Goal: Information Seeking & Learning: Learn about a topic

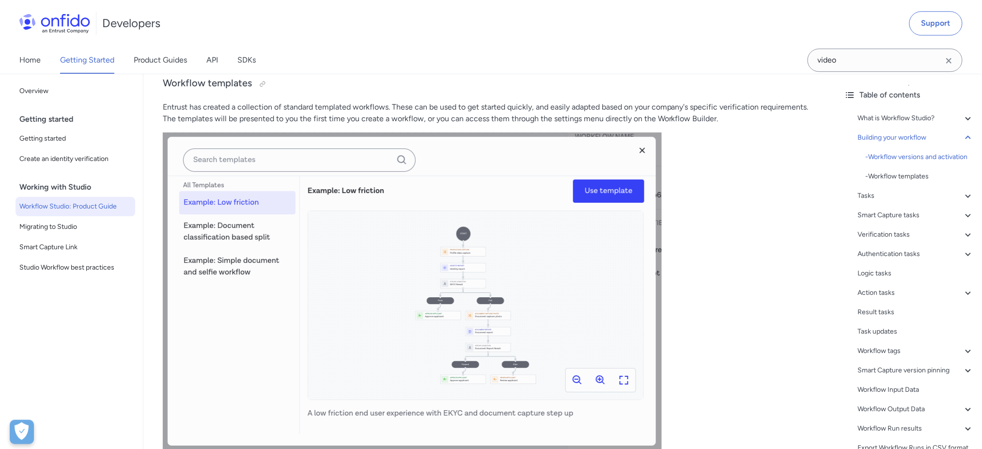
scroll to position [2326, 0]
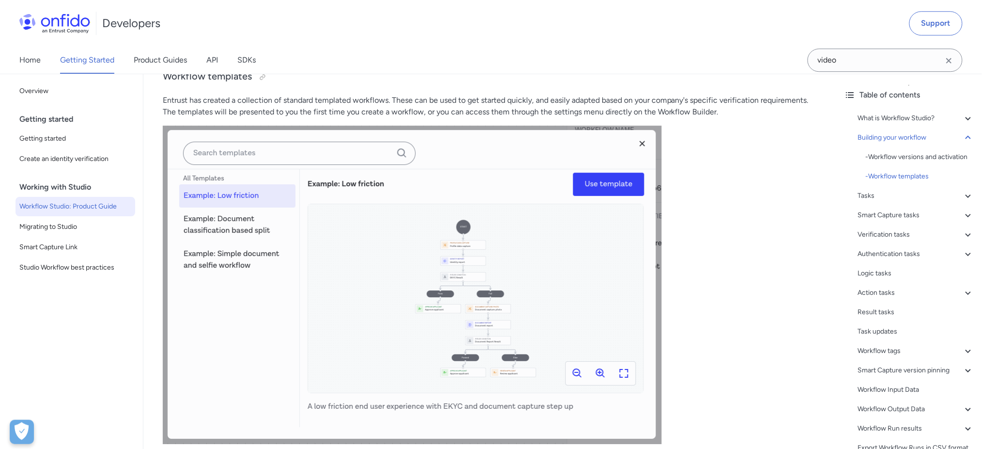
click at [513, 280] on img at bounding box center [412, 285] width 499 height 318
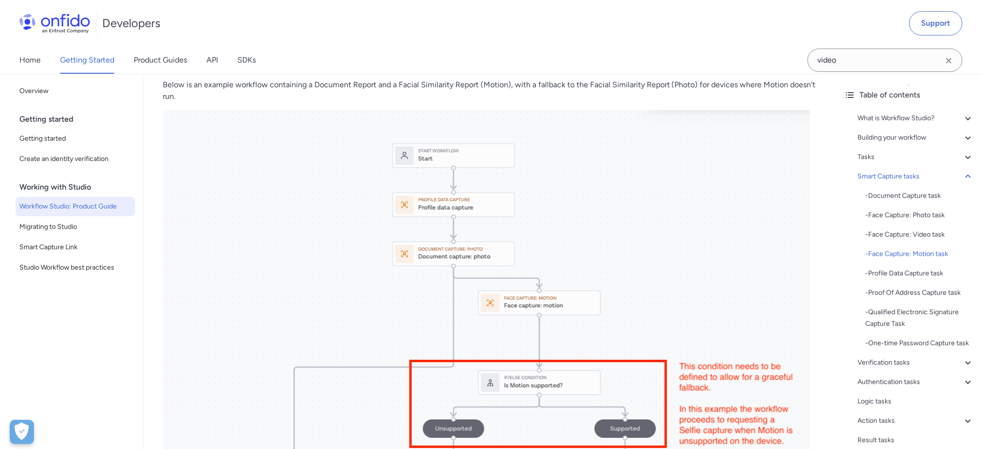
scroll to position [3877, 0]
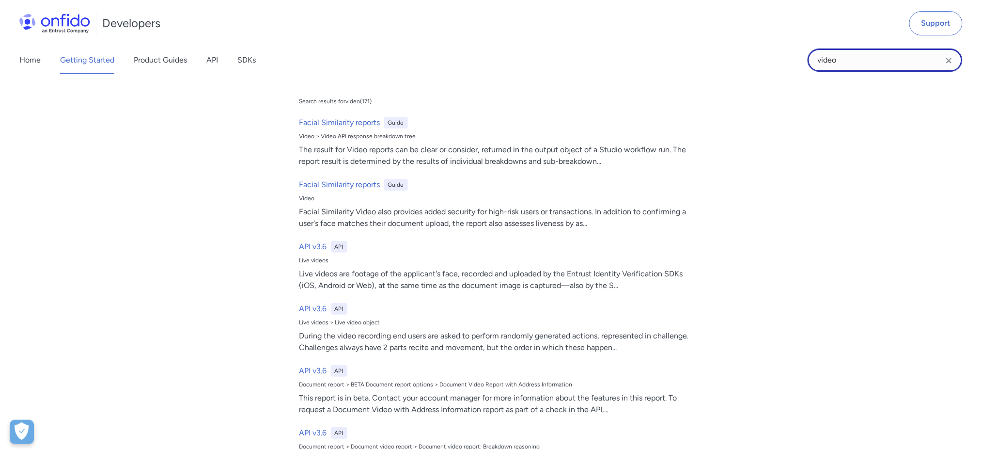
click at [870, 61] on input "video" at bounding box center [885, 59] width 155 height 23
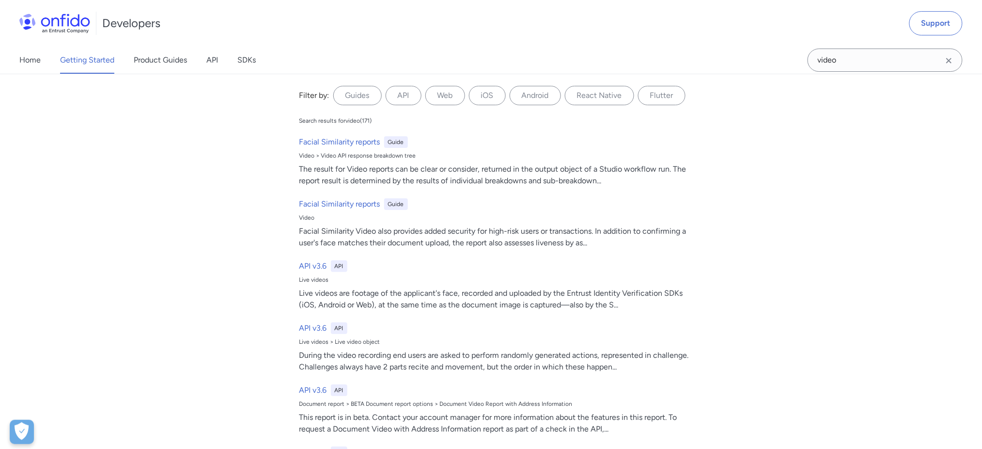
click at [953, 57] on icon "Clear search field button" at bounding box center [950, 61] width 12 height 12
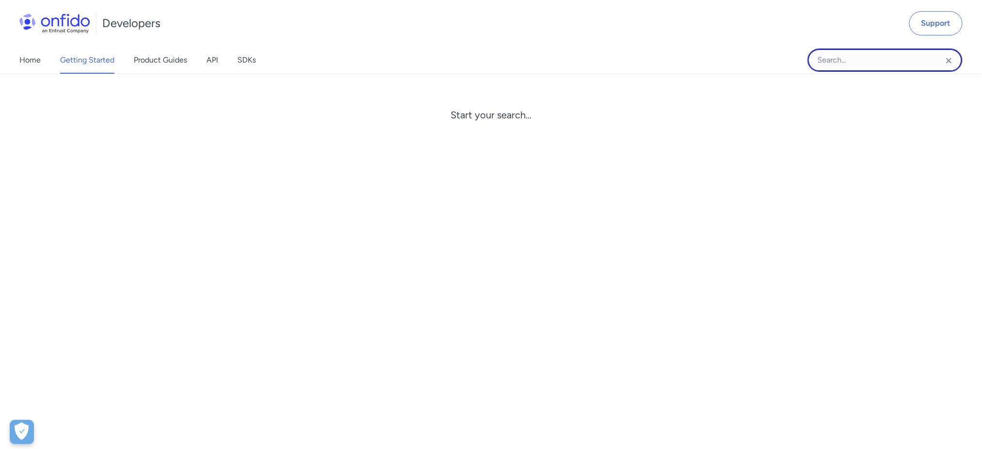
click at [841, 55] on input "Onfido search input field" at bounding box center [885, 59] width 155 height 23
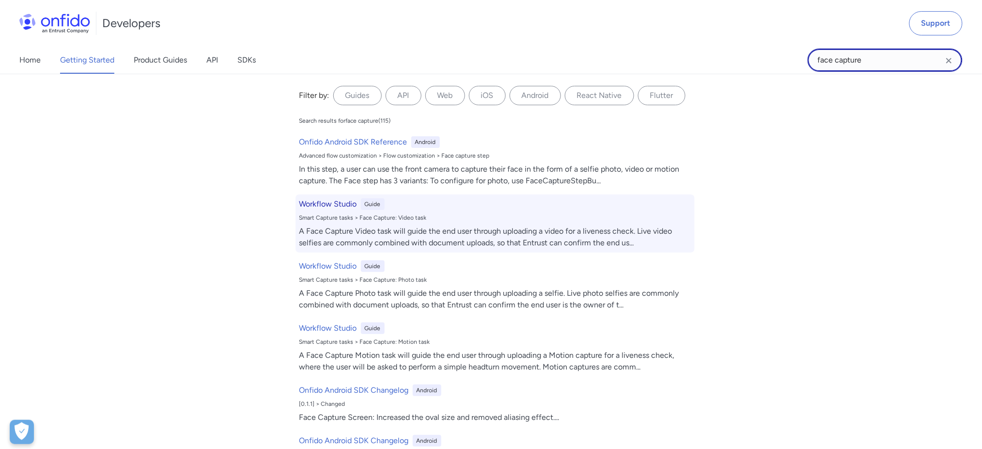
type input "face capture"
click at [331, 201] on h6 "Workflow Studio" at bounding box center [328, 204] width 58 height 12
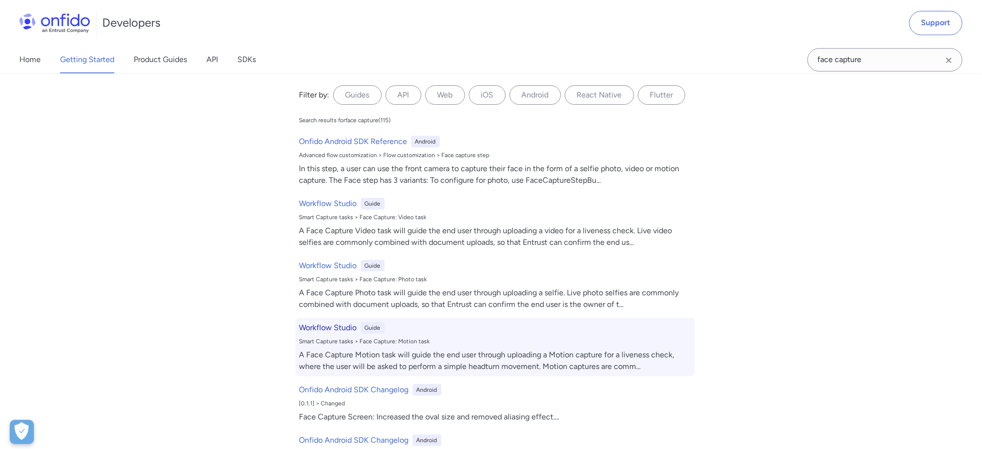
click at [359, 352] on div "A Face Capture Motion task will guide the end user through uploading a Motion c…" at bounding box center [495, 360] width 392 height 23
click at [340, 327] on h6 "Workflow Studio" at bounding box center [328, 328] width 58 height 12
click at [615, 368] on div "A Face Capture Motion task will guide the end user through uploading a Motion c…" at bounding box center [495, 360] width 392 height 23
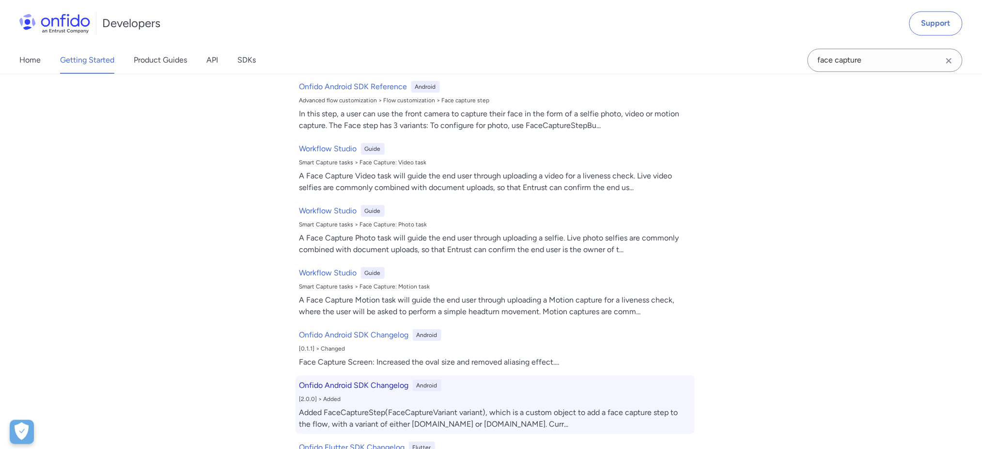
scroll to position [129, 0]
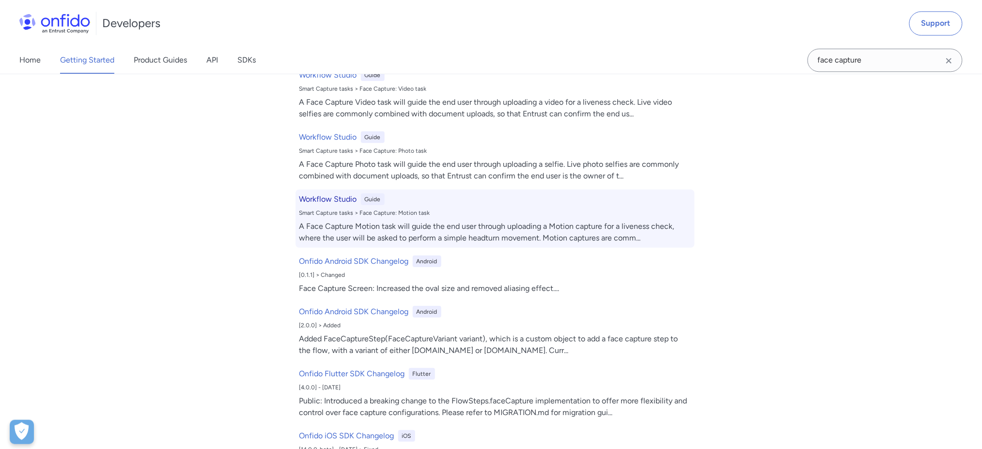
click at [350, 211] on div "Smart Capture tasks > Face Capture: Motion task" at bounding box center [495, 213] width 392 height 8
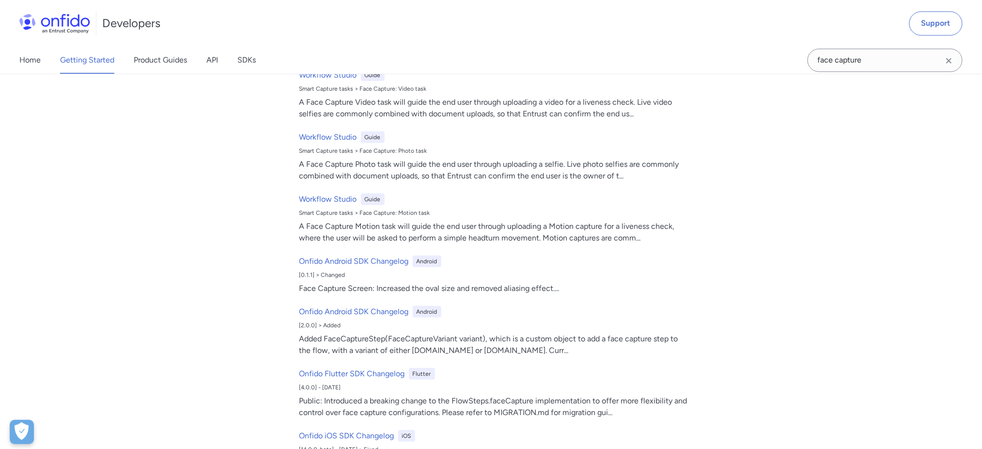
click at [91, 61] on link "Getting Started" at bounding box center [87, 60] width 54 height 27
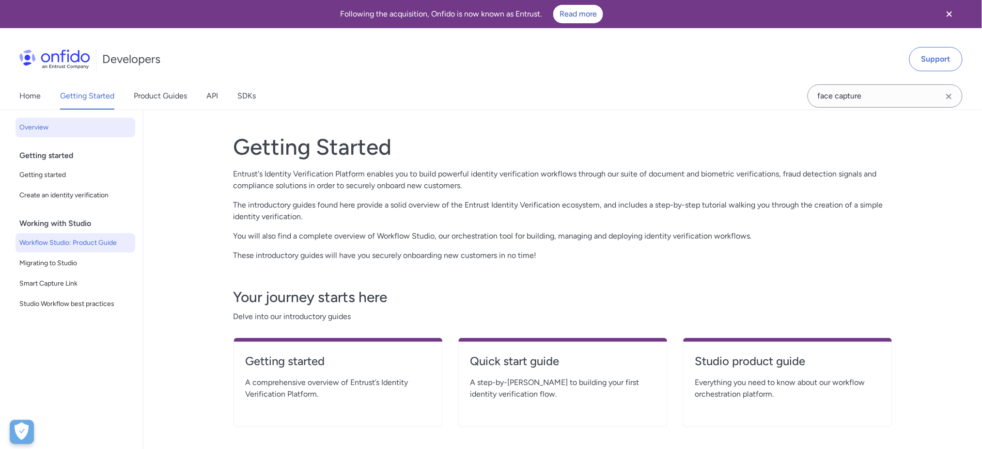
click at [85, 237] on span "Workflow Studio: Product Guide" at bounding box center [75, 243] width 112 height 12
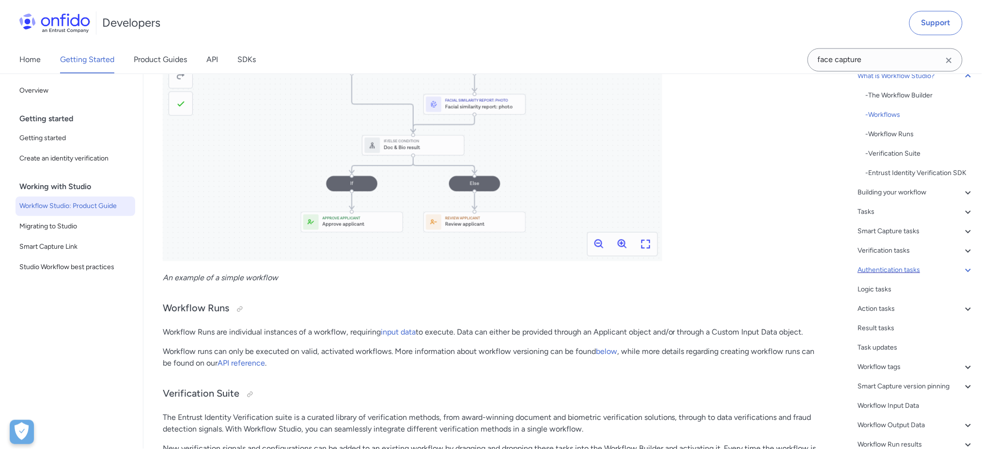
scroll to position [64, 0]
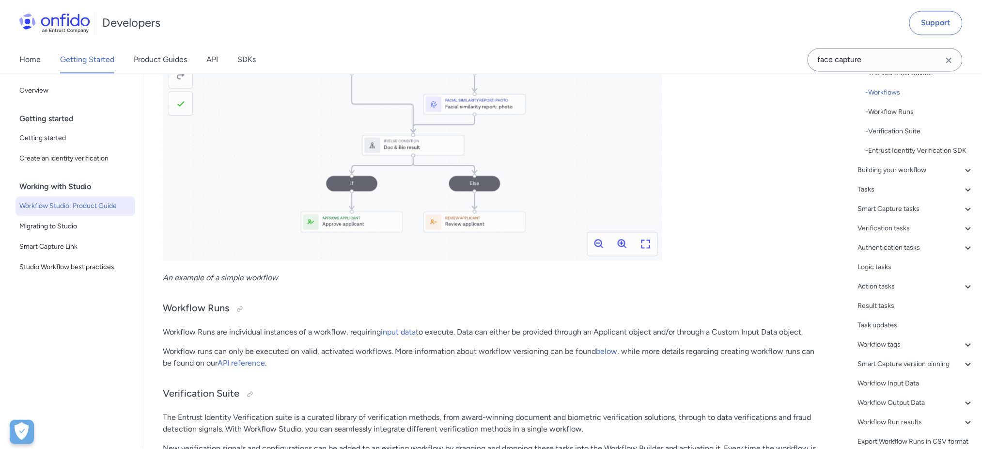
click at [963, 234] on icon at bounding box center [969, 228] width 12 height 12
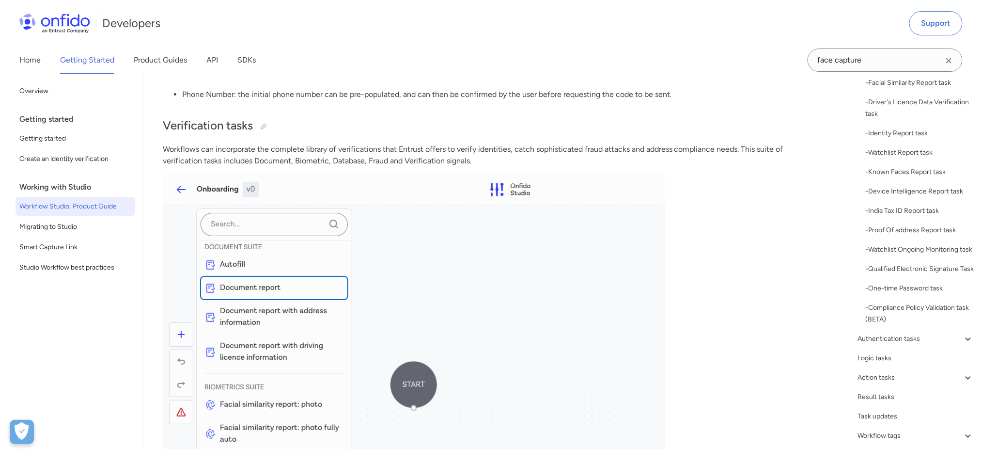
scroll to position [258, 0]
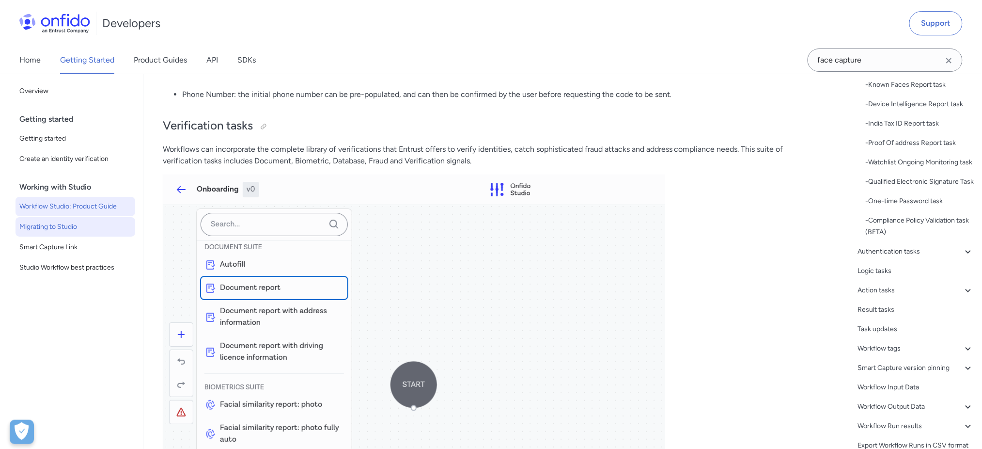
click at [67, 224] on span "Migrating to Studio" at bounding box center [75, 227] width 112 height 12
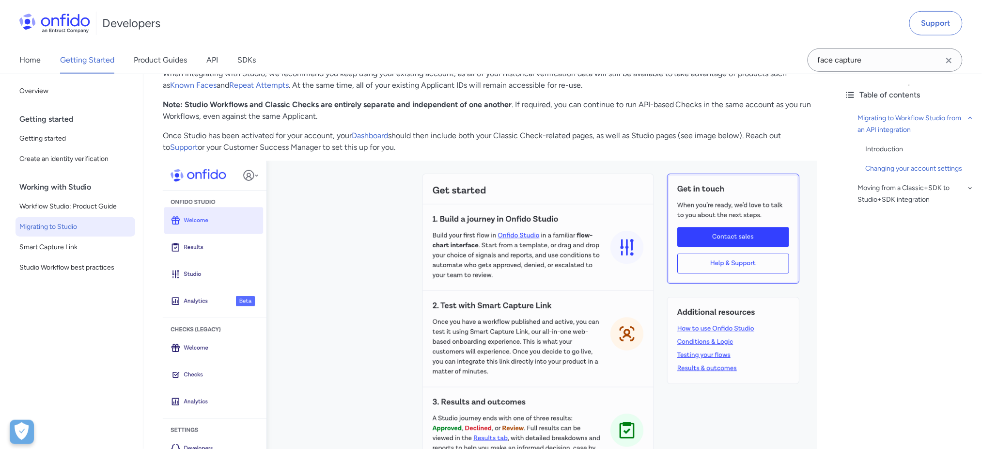
scroll to position [258, 0]
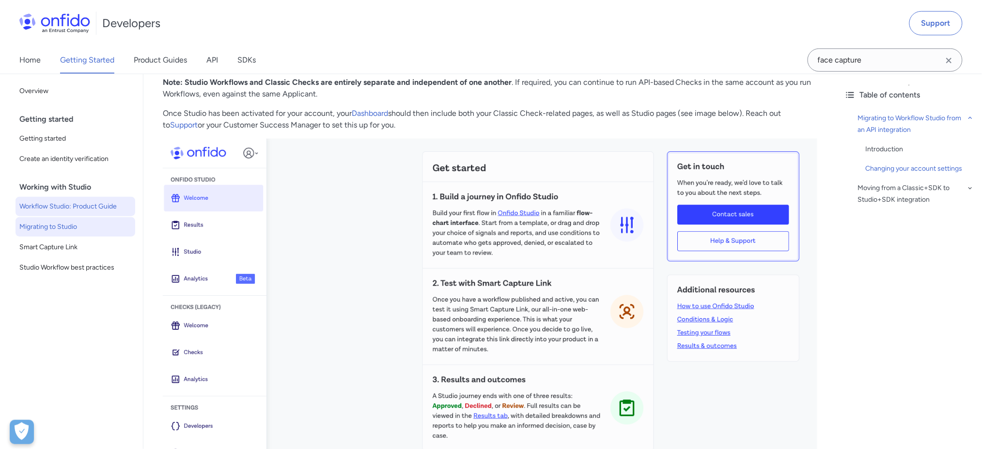
click at [35, 206] on span "Workflow Studio: Product Guide" at bounding box center [75, 207] width 112 height 12
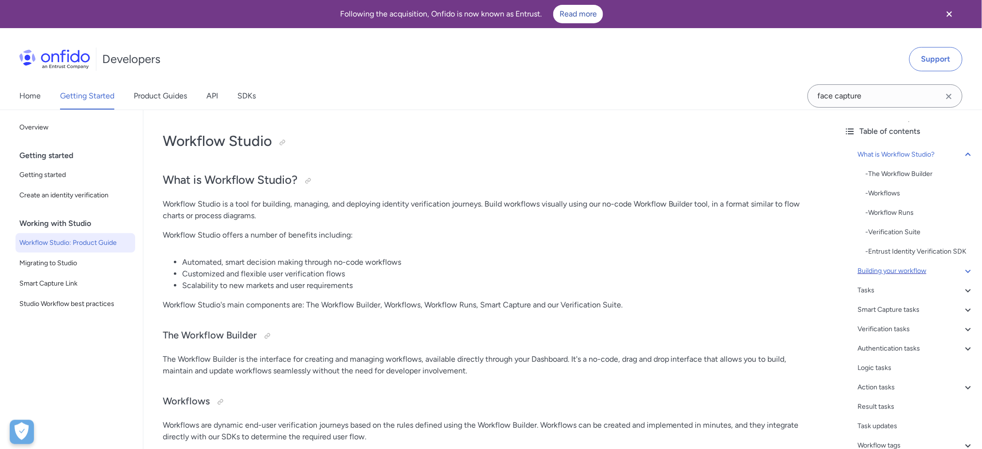
click at [963, 277] on icon at bounding box center [969, 271] width 12 height 12
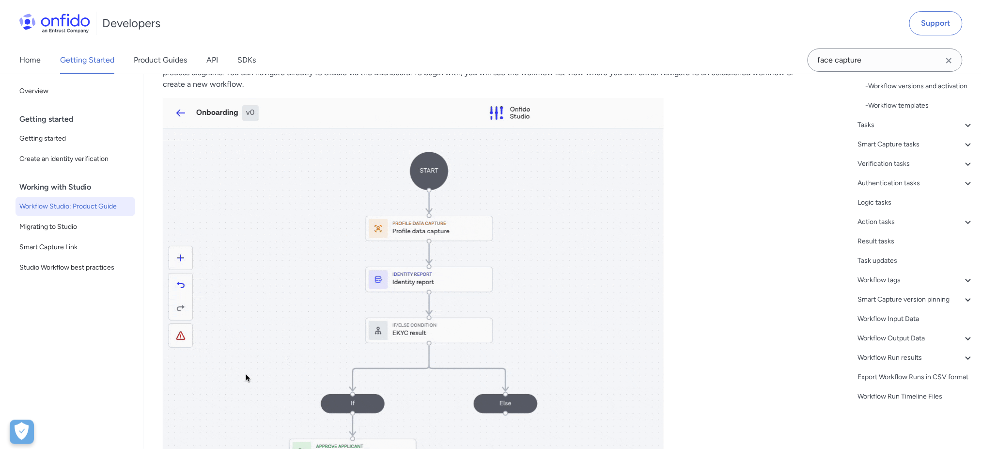
scroll to position [1308, 0]
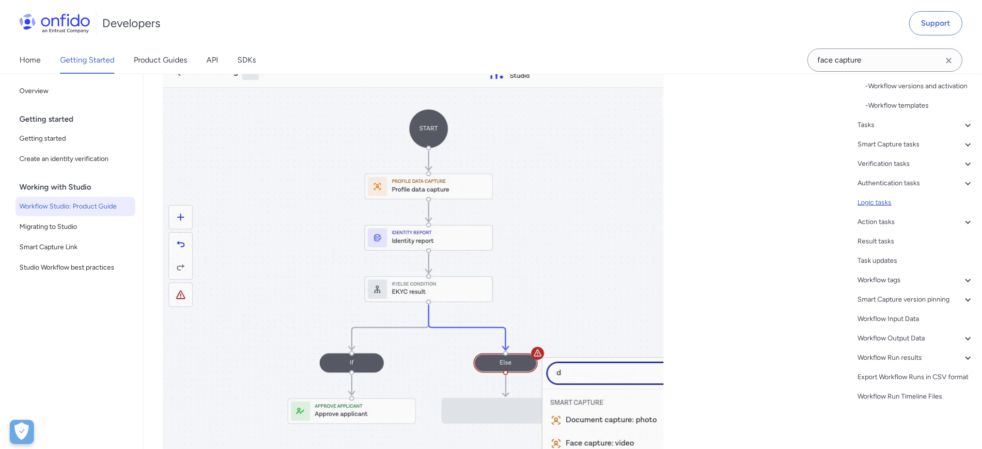
click at [895, 197] on div "Logic tasks" at bounding box center [916, 203] width 116 height 12
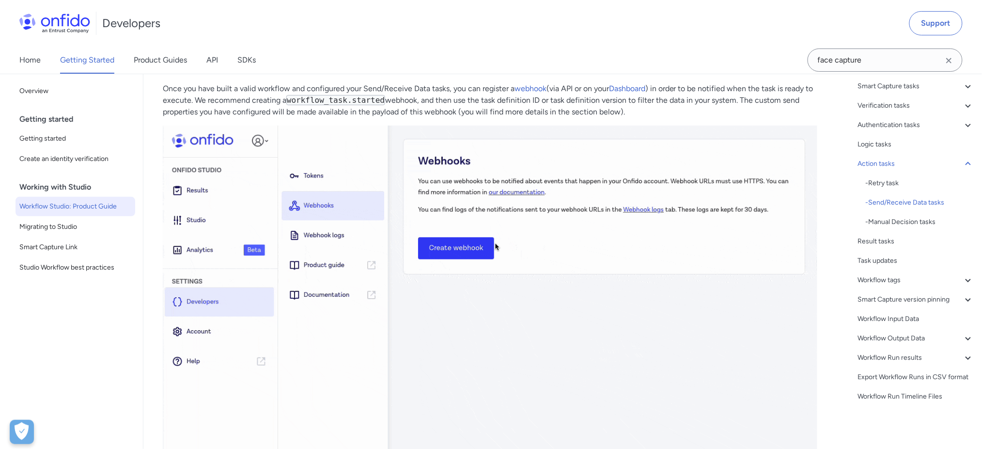
scroll to position [17457, 0]
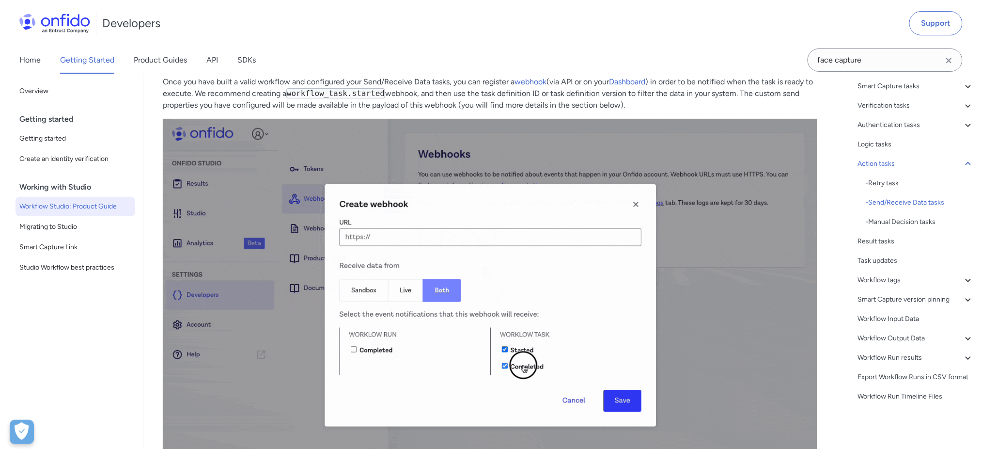
click at [634, 202] on img at bounding box center [490, 305] width 655 height 373
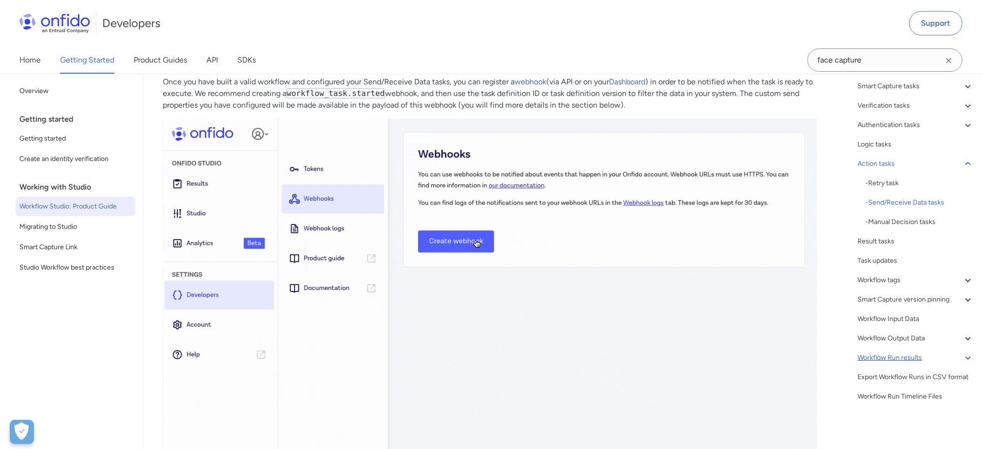
click at [916, 352] on div "Workflow Run results" at bounding box center [916, 358] width 116 height 12
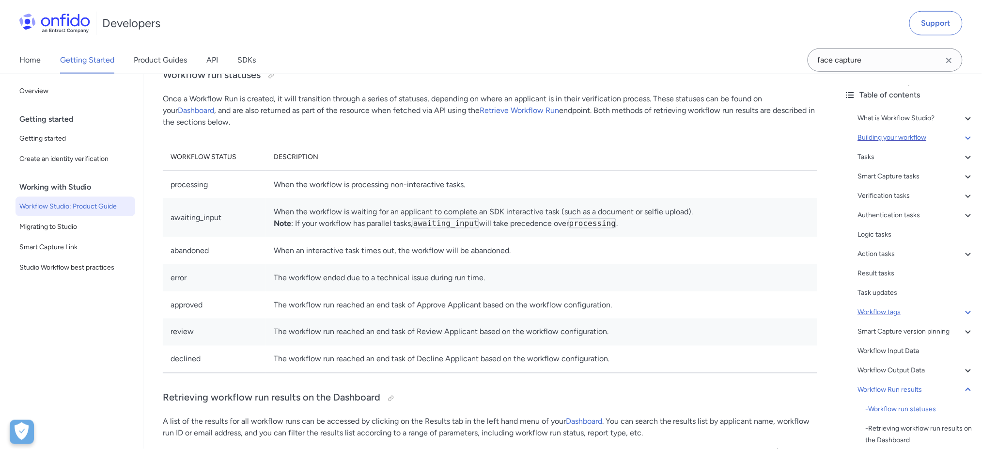
click at [902, 314] on div "Workflow tags" at bounding box center [916, 312] width 116 height 12
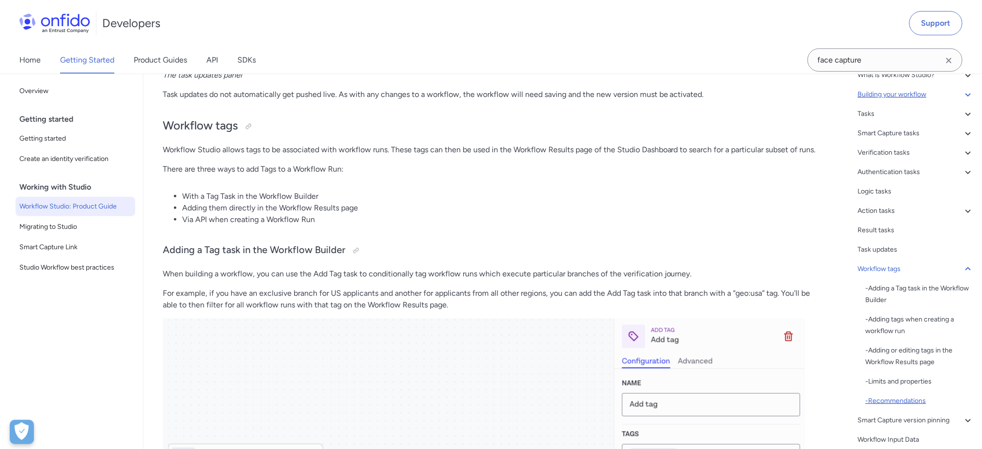
scroll to position [129, 0]
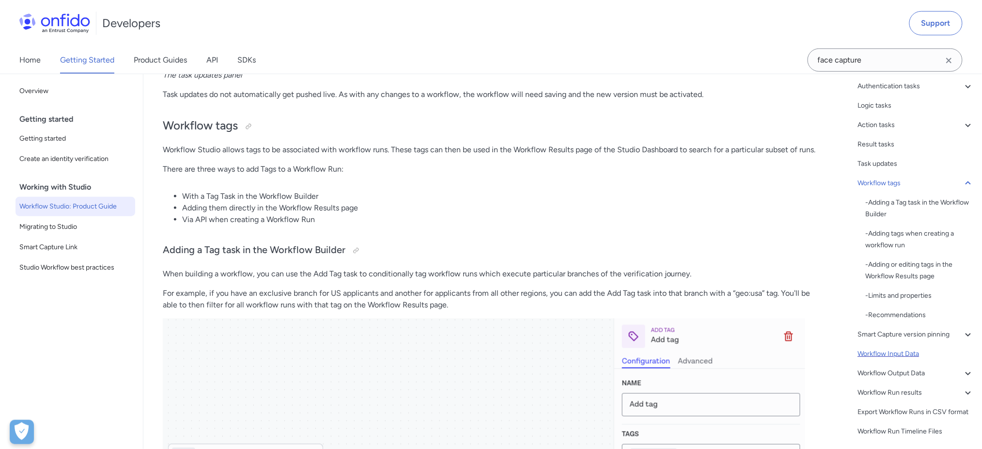
click at [919, 351] on div "Workflow Input Data" at bounding box center [916, 354] width 116 height 12
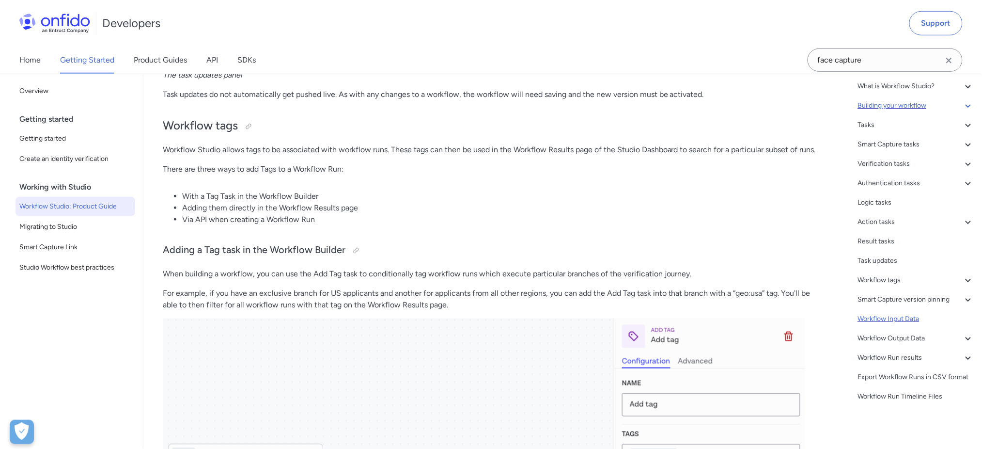
scroll to position [43, 0]
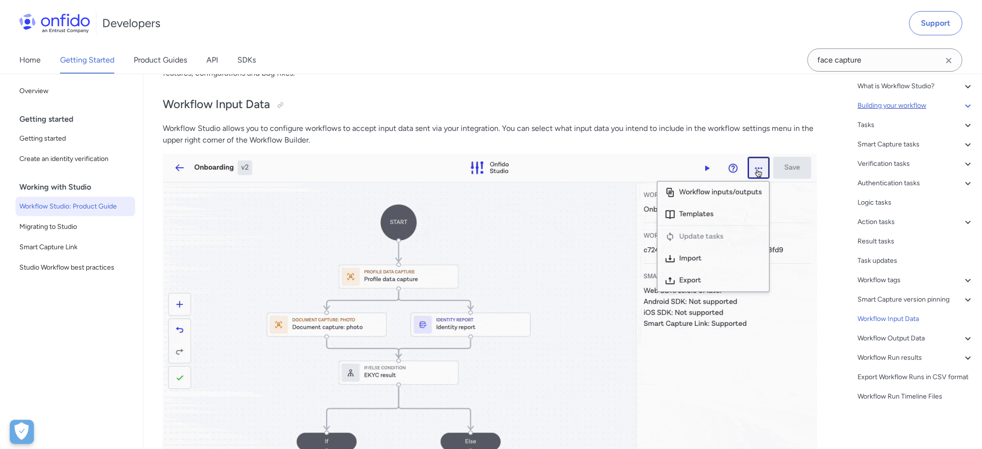
click at [948, 59] on icon "Clear search field button" at bounding box center [948, 60] width 5 height 5
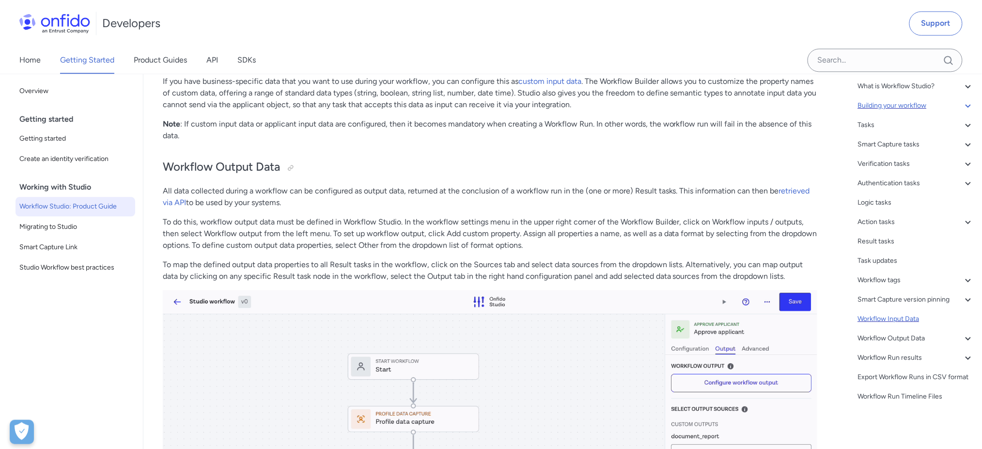
click at [932, 313] on div "Workflow Input Data" at bounding box center [916, 319] width 116 height 12
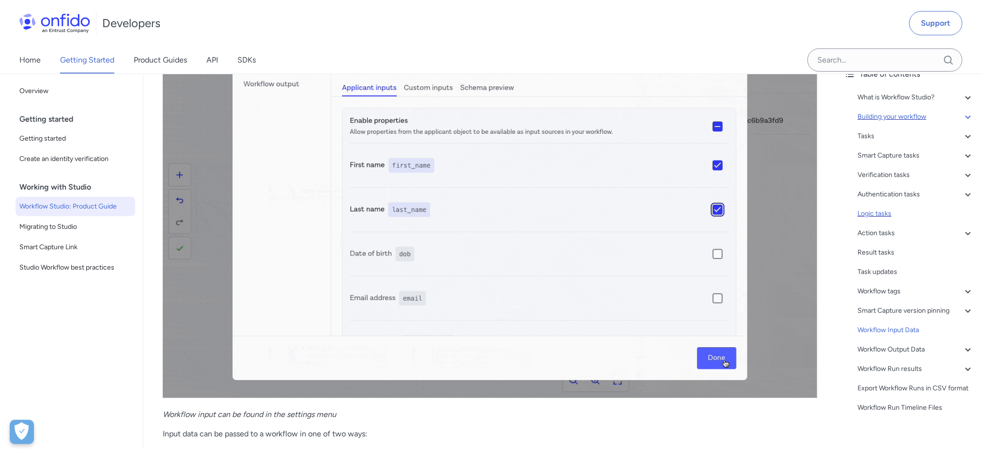
scroll to position [0, 0]
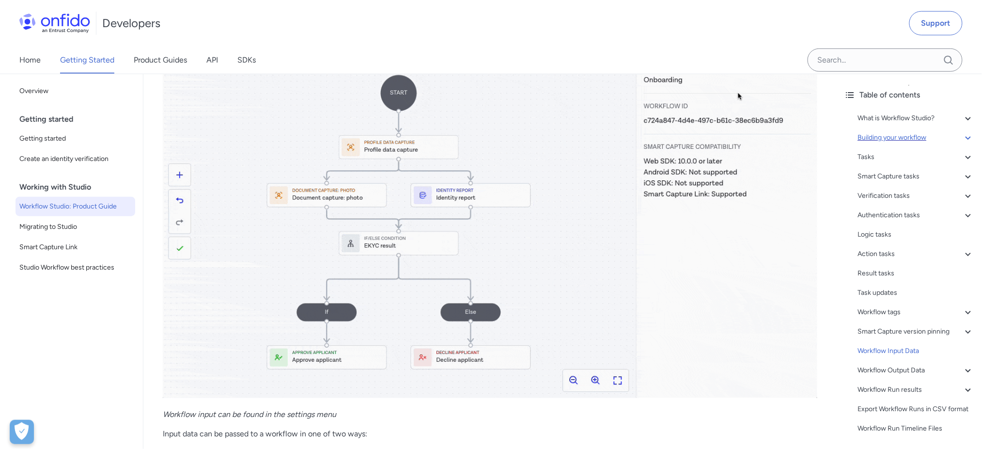
click at [890, 137] on div "Building your workflow" at bounding box center [916, 138] width 116 height 12
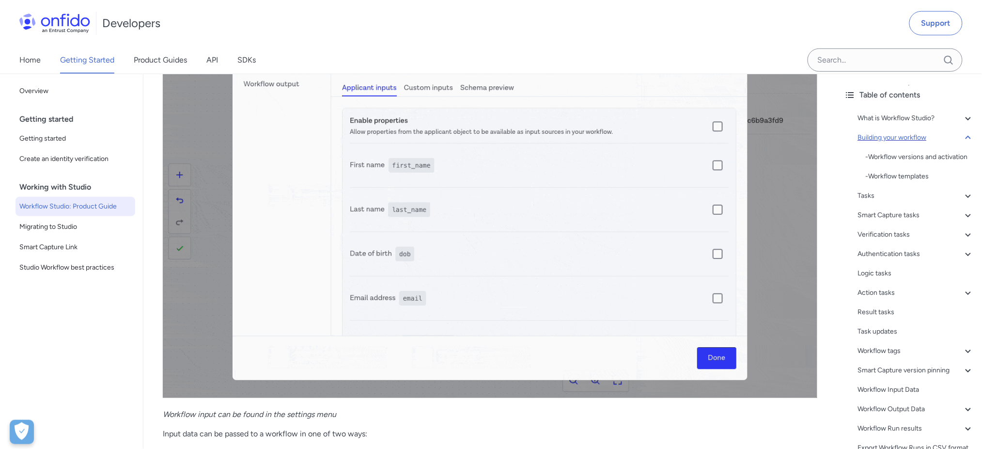
scroll to position [1179, 0]
